Goal: Task Accomplishment & Management: Complete application form

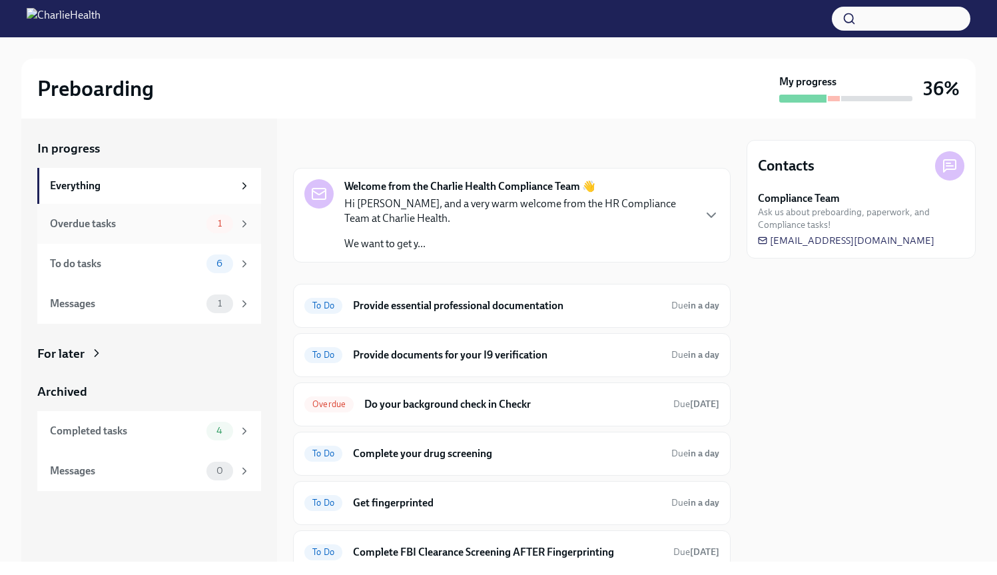
click at [242, 223] on icon at bounding box center [244, 224] width 12 height 12
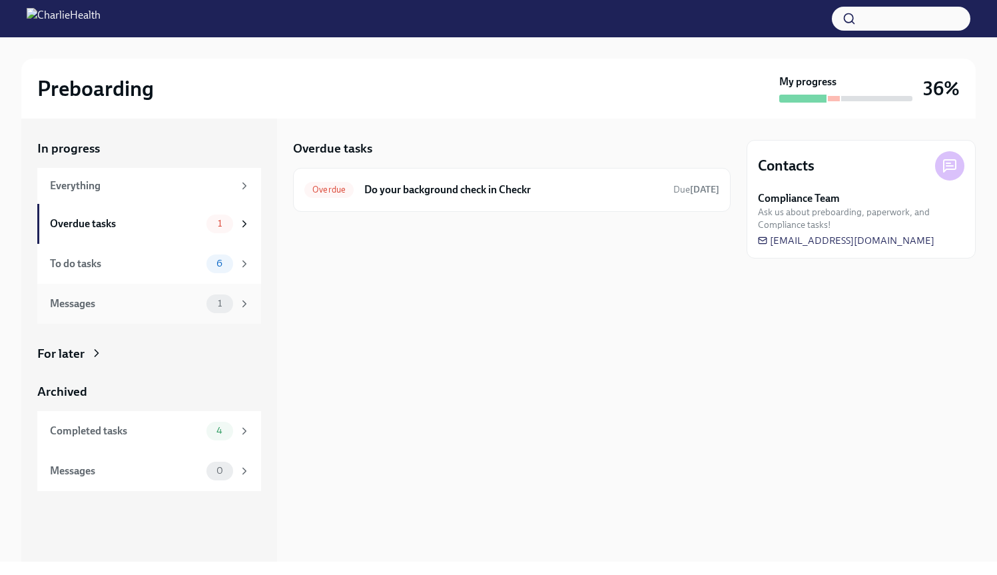
click at [243, 310] on div "1" at bounding box center [229, 303] width 44 height 19
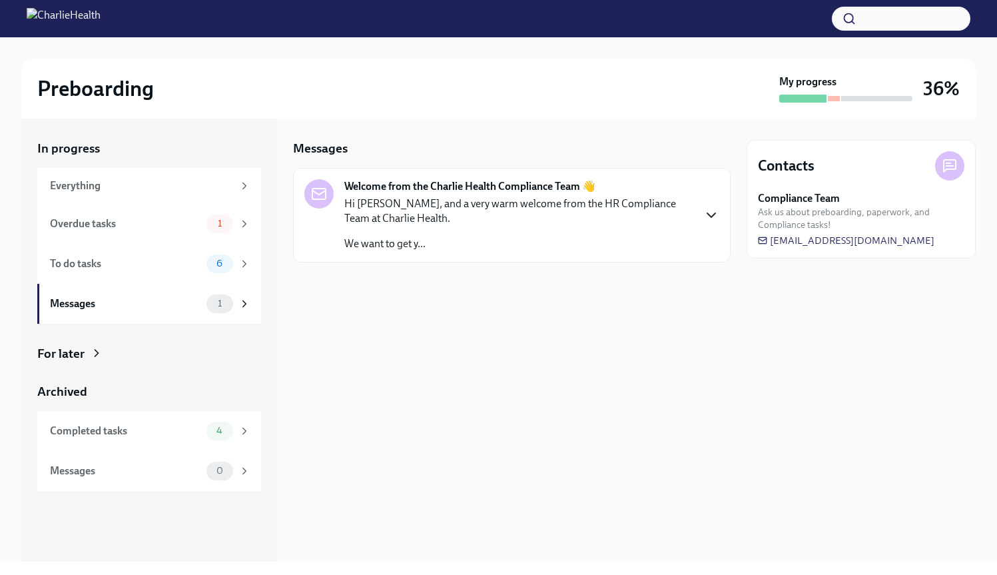
click at [711, 217] on icon "button" at bounding box center [711, 215] width 8 height 4
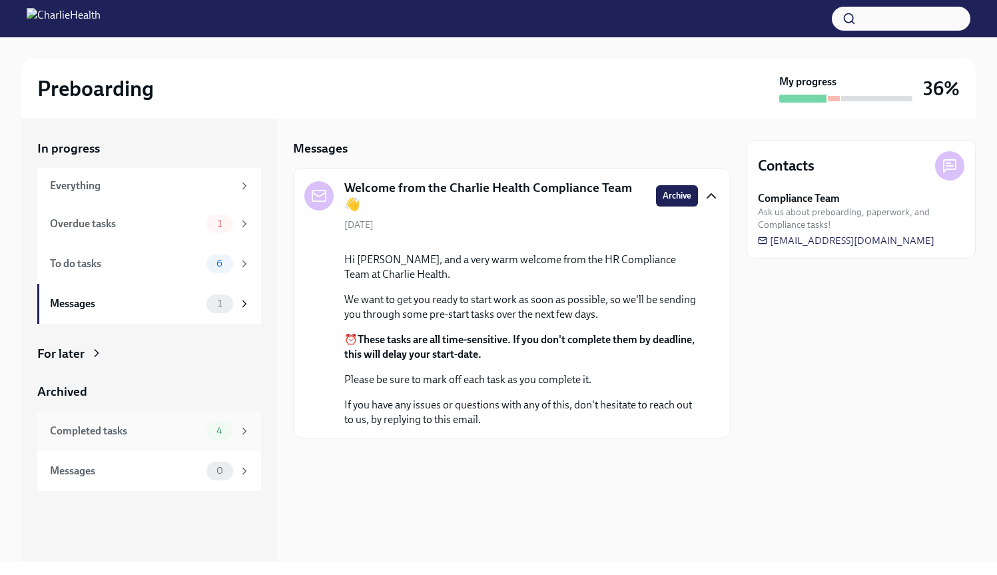
click at [248, 432] on icon at bounding box center [244, 431] width 12 height 12
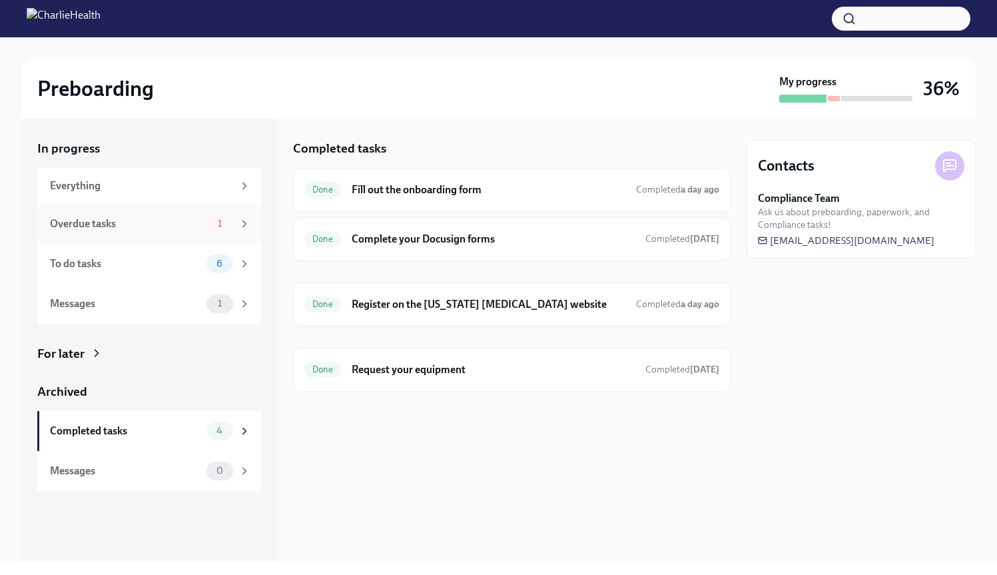
click at [223, 228] on span "1" at bounding box center [220, 224] width 20 height 10
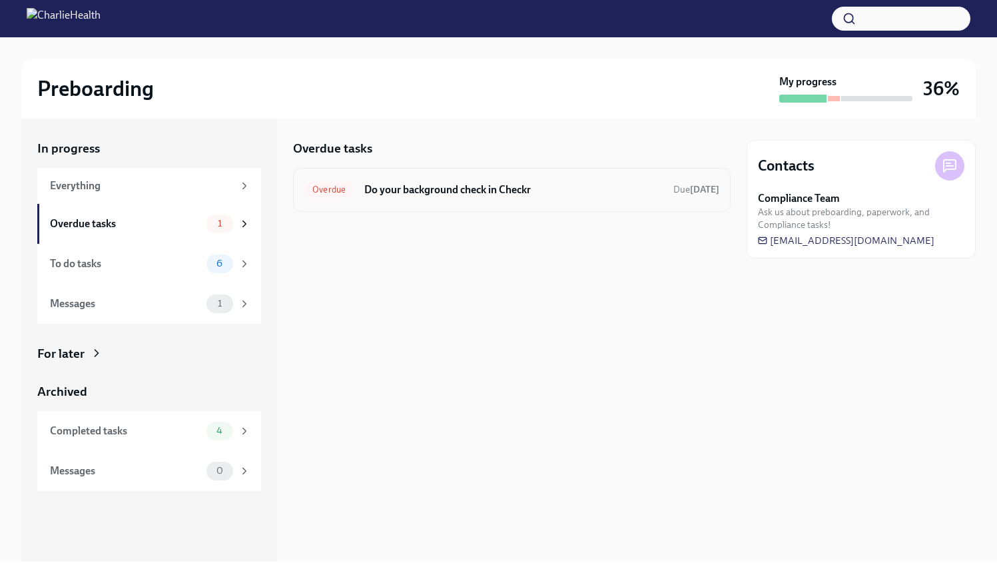
click at [353, 197] on div "Overdue Do your background check in Checkr Due [DATE]" at bounding box center [511, 189] width 415 height 21
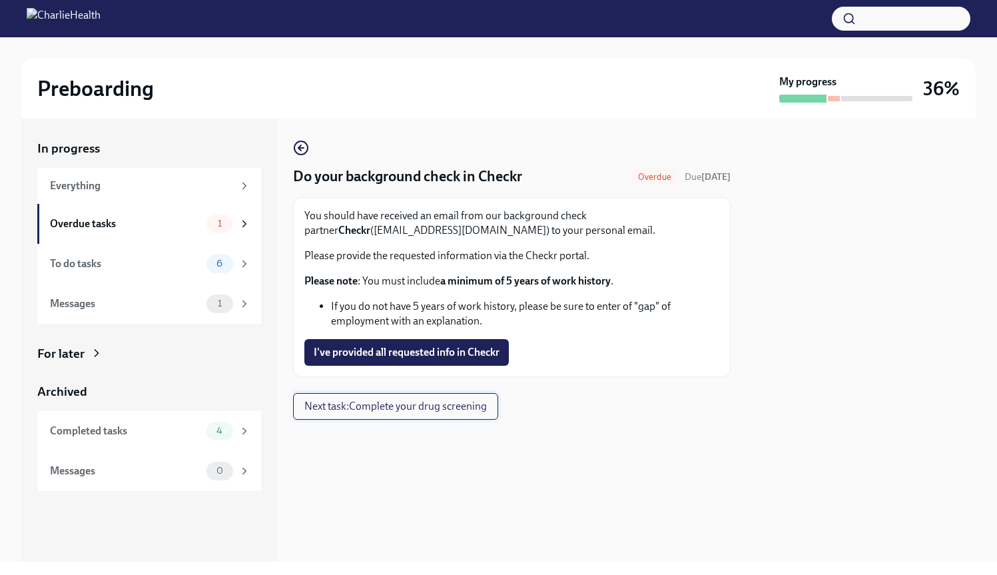
click at [448, 415] on button "Next task : Complete your drug screening" at bounding box center [395, 406] width 205 height 27
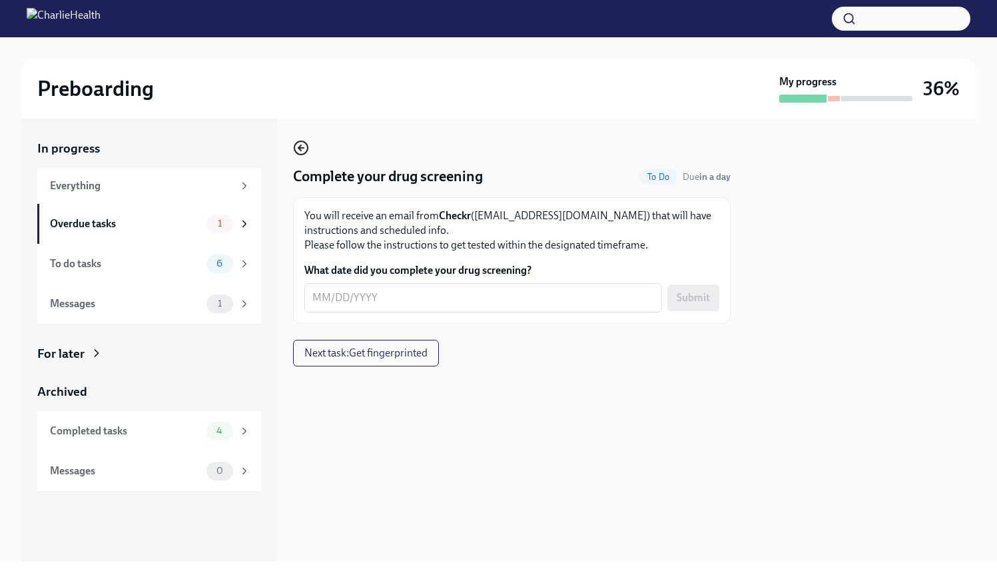
click at [301, 145] on icon "button" at bounding box center [299, 147] width 3 height 5
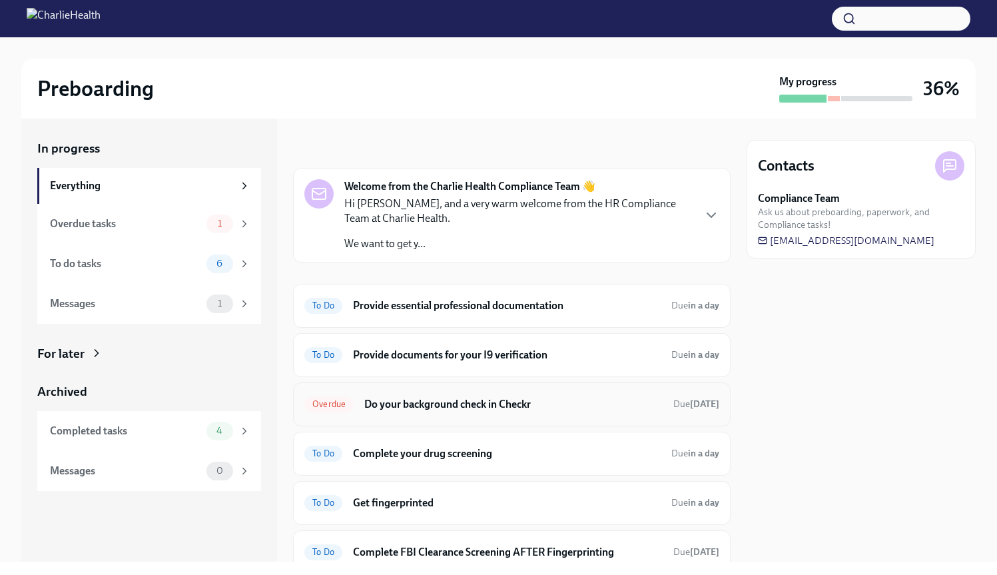
click at [402, 402] on h6 "Do your background check in Checkr" at bounding box center [513, 404] width 298 height 15
